Goal: Check status: Check status

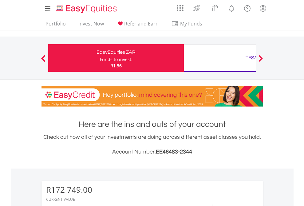
click at [100, 58] on div "Funds to invest:" at bounding box center [116, 60] width 33 height 6
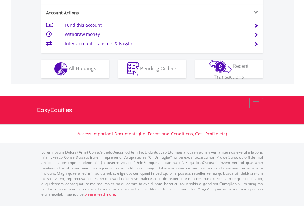
scroll to position [589, 0]
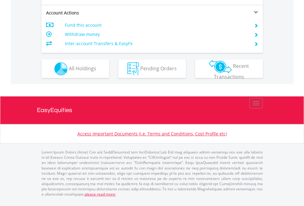
scroll to position [589, 0]
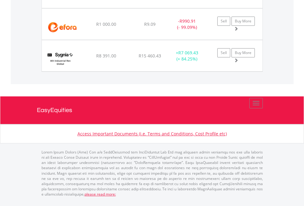
scroll to position [59, 96]
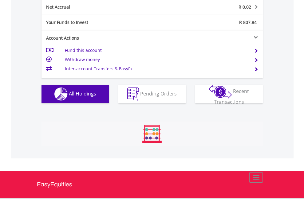
scroll to position [59, 96]
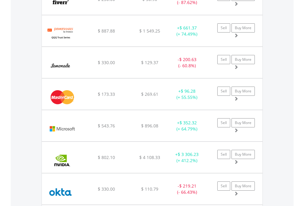
scroll to position [59, 96]
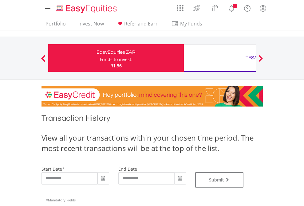
type input "**********"
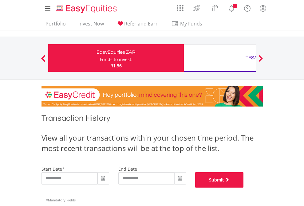
click at [244, 188] on button "Submit" at bounding box center [219, 179] width 49 height 15
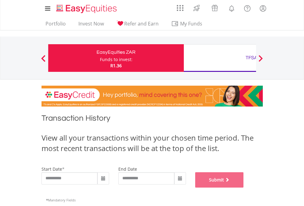
scroll to position [249, 0]
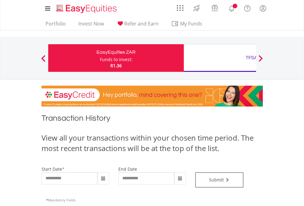
click at [220, 58] on div "TFSA" at bounding box center [251, 57] width 128 height 9
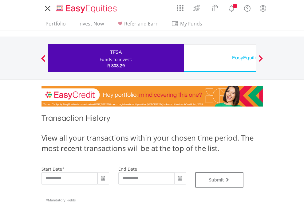
type input "**********"
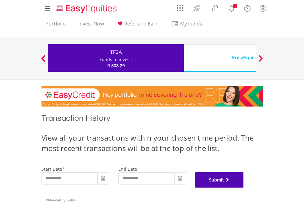
click at [244, 188] on button "Submit" at bounding box center [219, 179] width 49 height 15
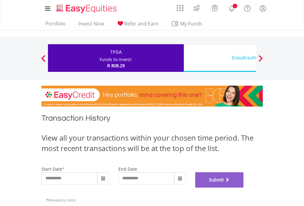
scroll to position [249, 0]
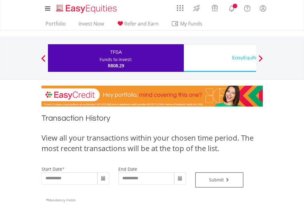
click at [220, 58] on div "EasyEquities USD" at bounding box center [251, 57] width 128 height 9
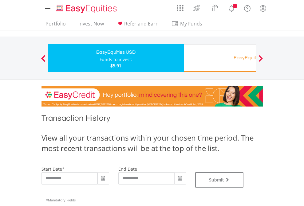
type input "**********"
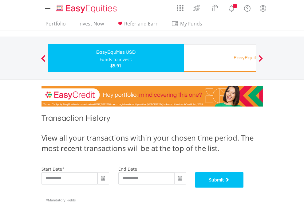
click at [244, 188] on button "Submit" at bounding box center [219, 179] width 49 height 15
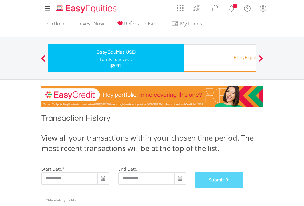
scroll to position [249, 0]
